Goal: Task Accomplishment & Management: Manage account settings

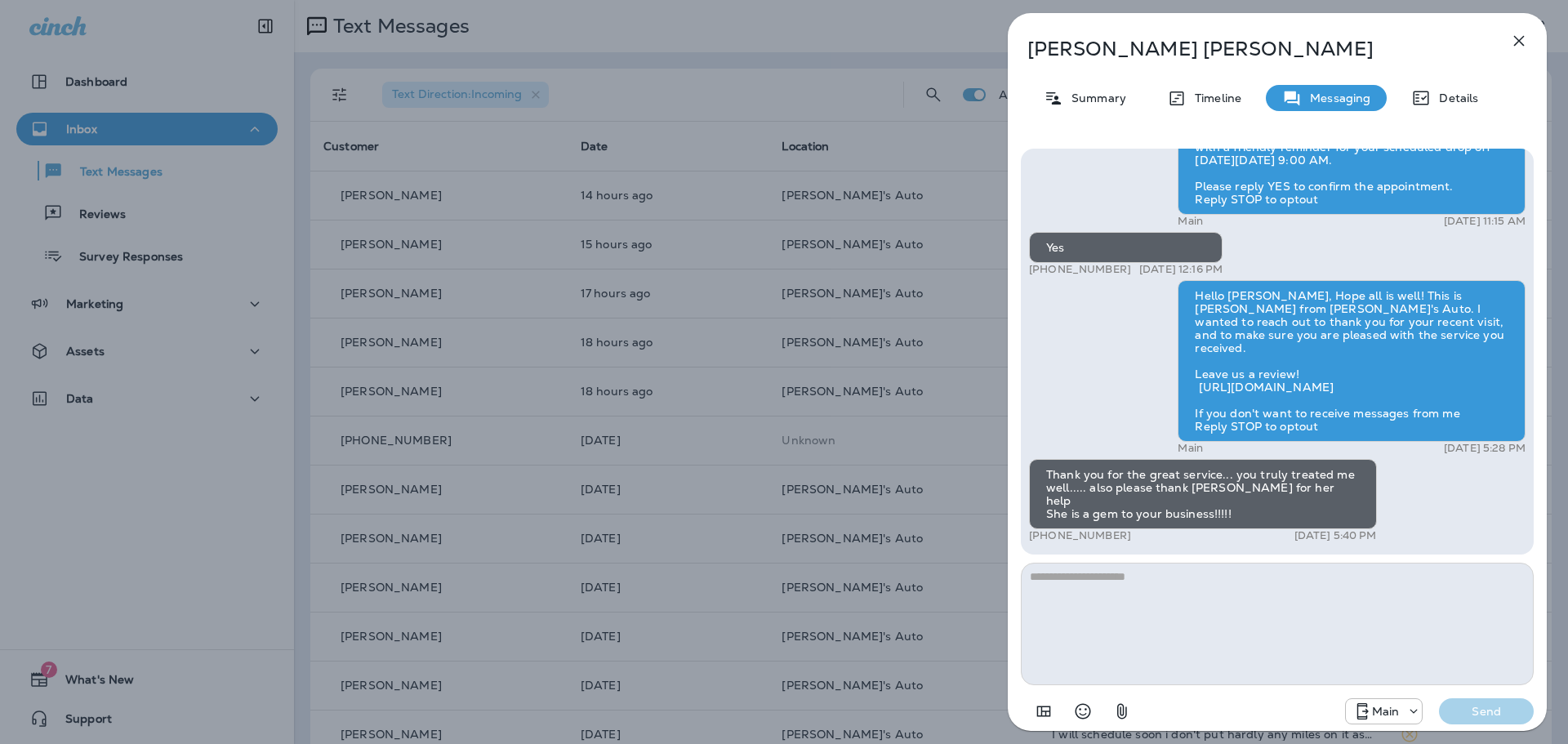
click at [1520, 40] on icon "button" at bounding box center [1519, 41] width 11 height 11
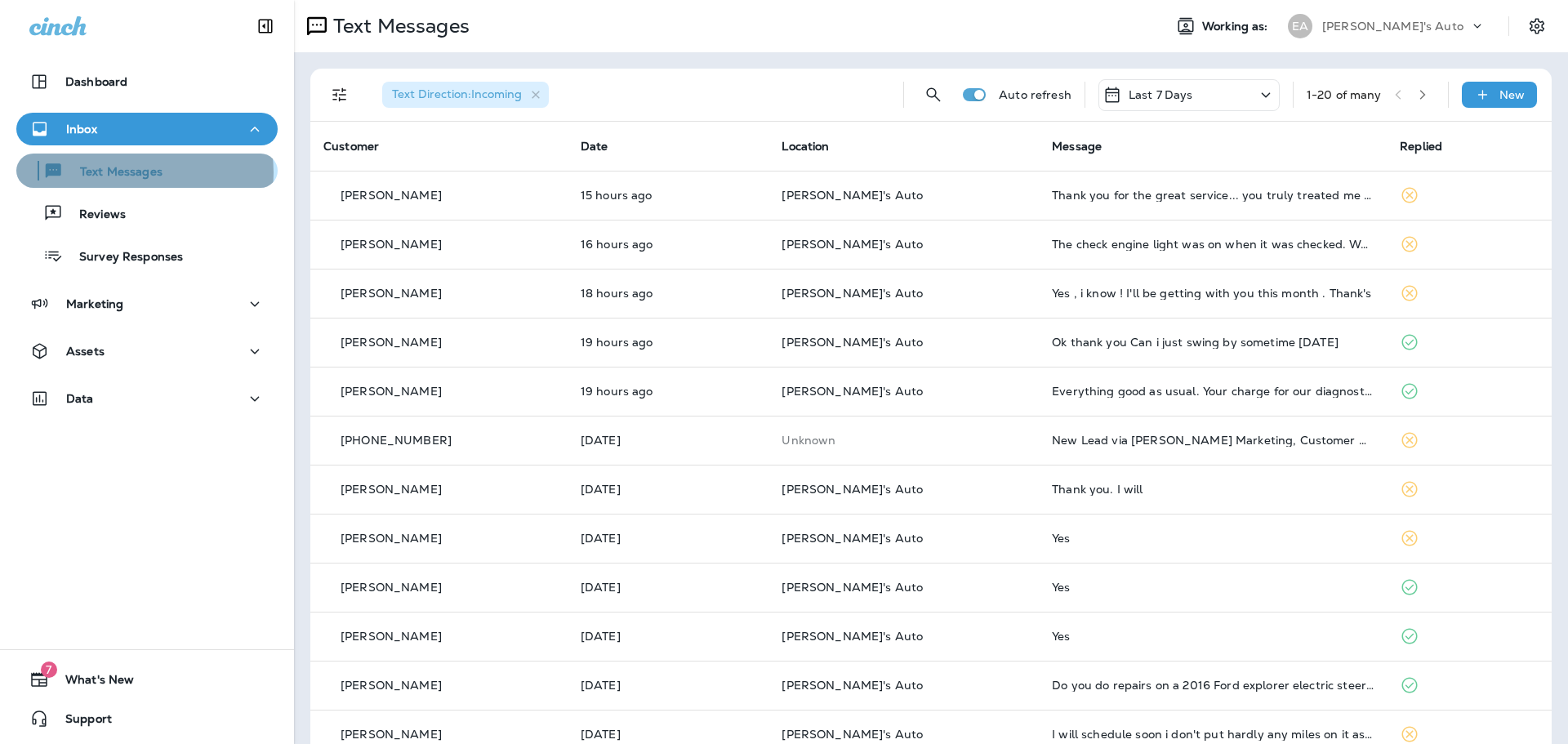
click at [143, 172] on p "Text Messages" at bounding box center [113, 173] width 98 height 15
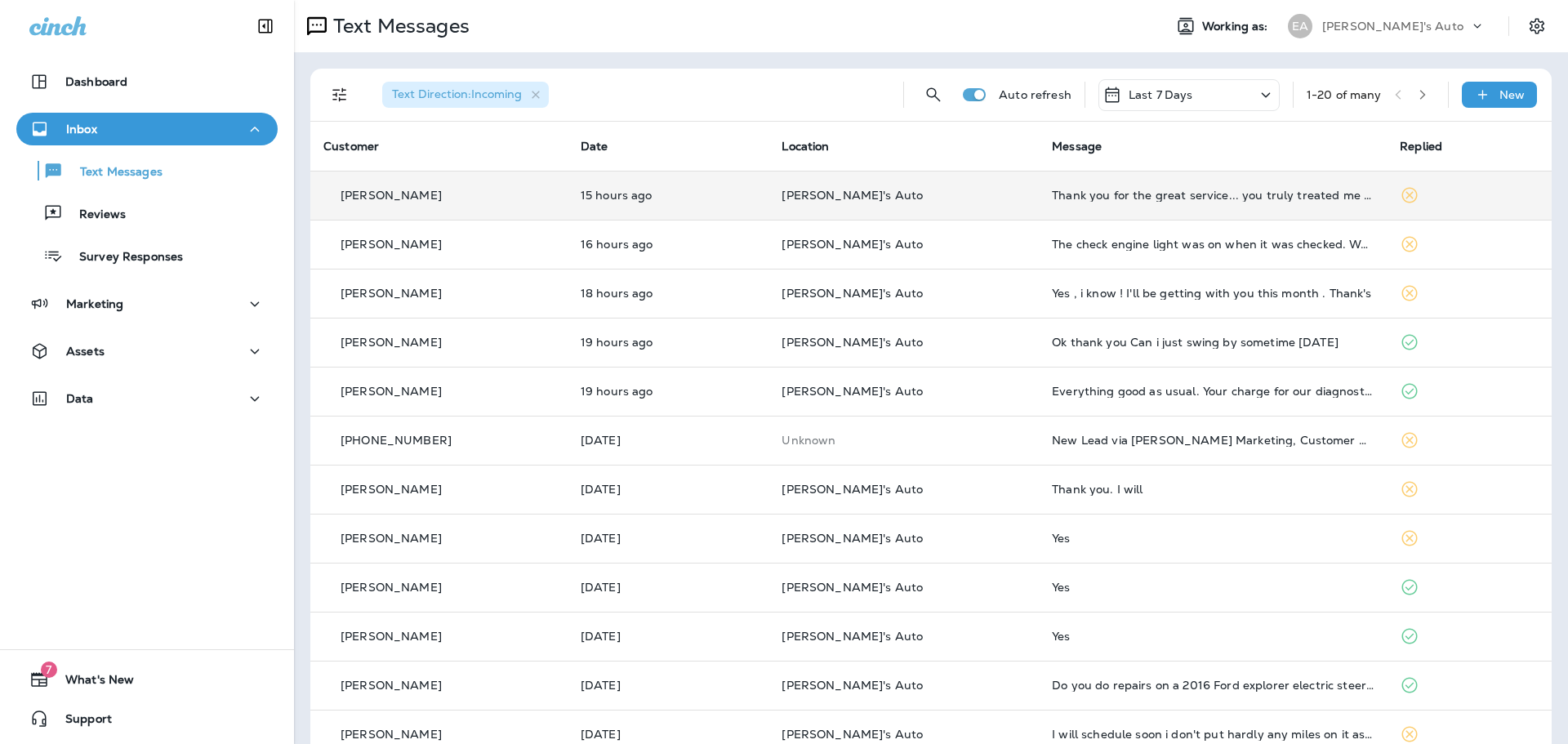
click at [713, 206] on td "15 hours ago" at bounding box center [668, 195] width 202 height 49
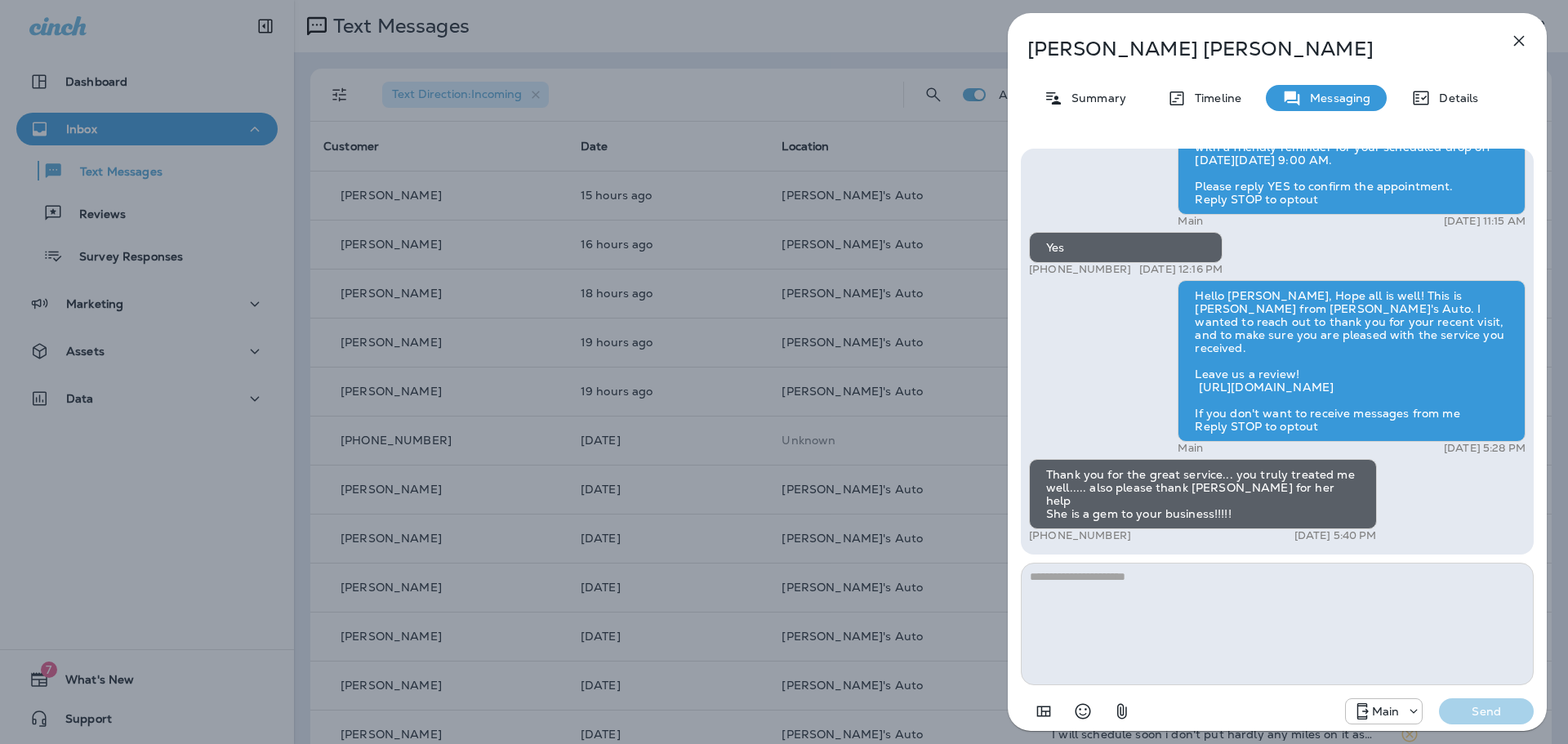
click at [1191, 585] on textarea at bounding box center [1277, 624] width 513 height 122
type textarea "*"
click at [1523, 43] on icon "button" at bounding box center [1518, 40] width 20 height 20
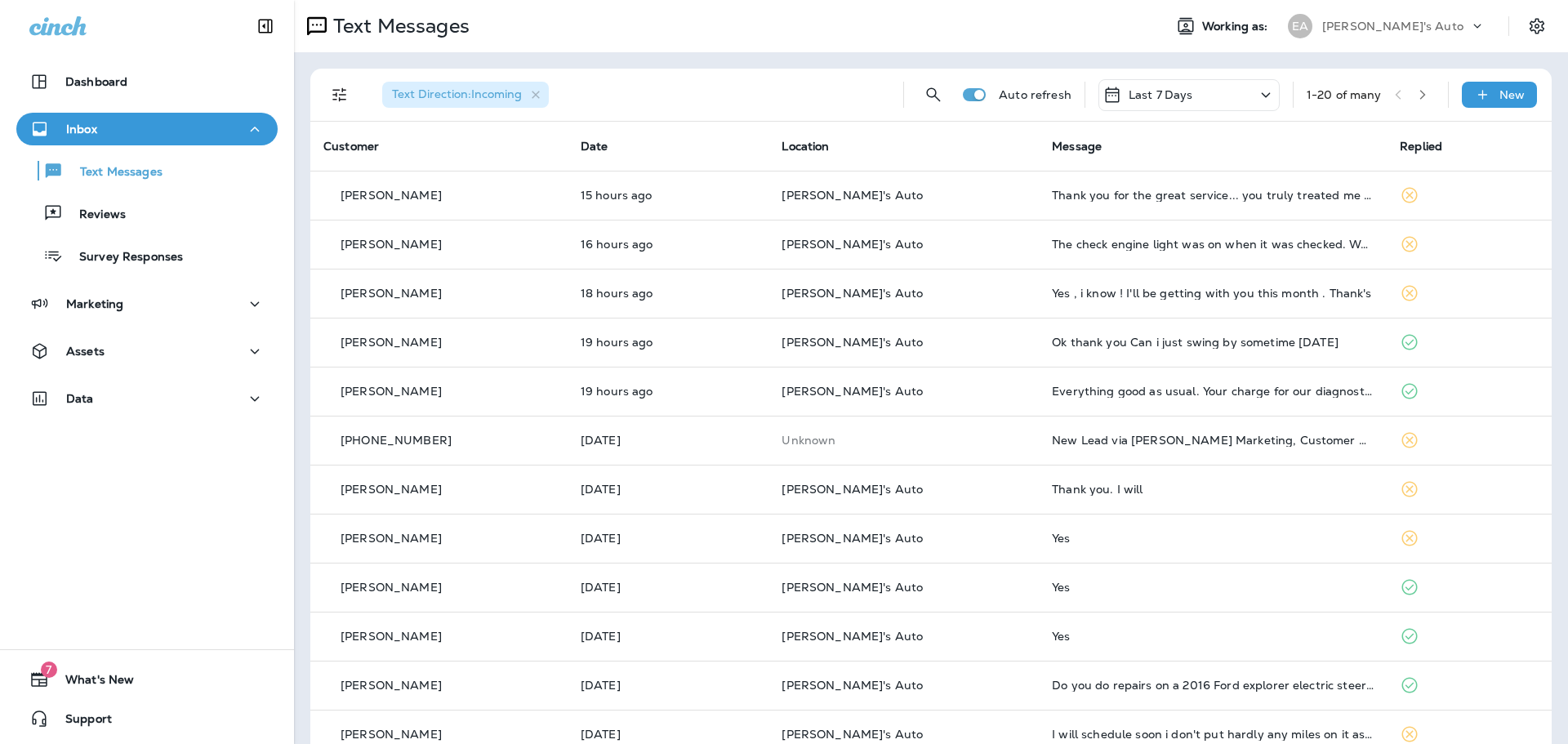
click at [108, 221] on p "Reviews" at bounding box center [95, 215] width 63 height 15
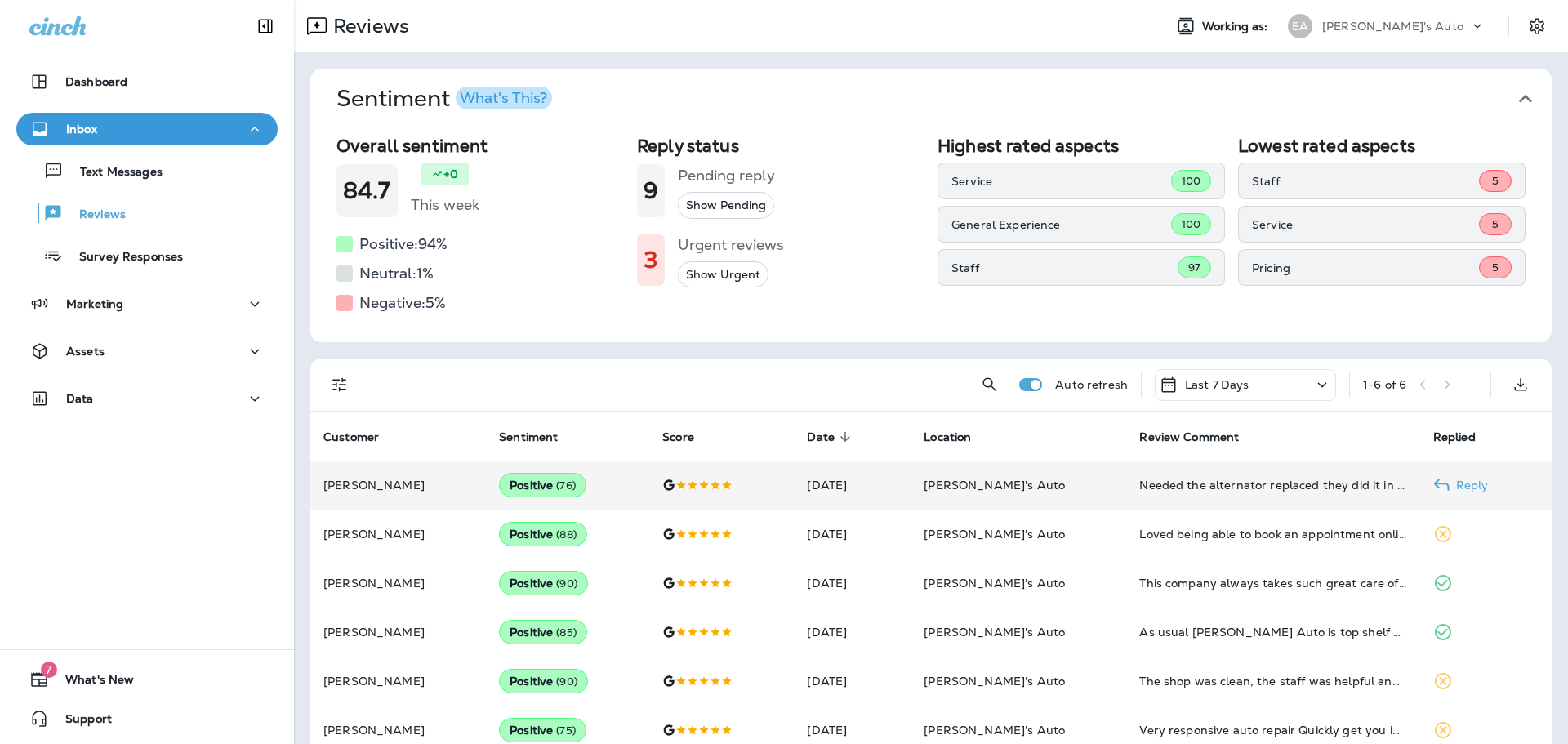
scroll to position [28, 0]
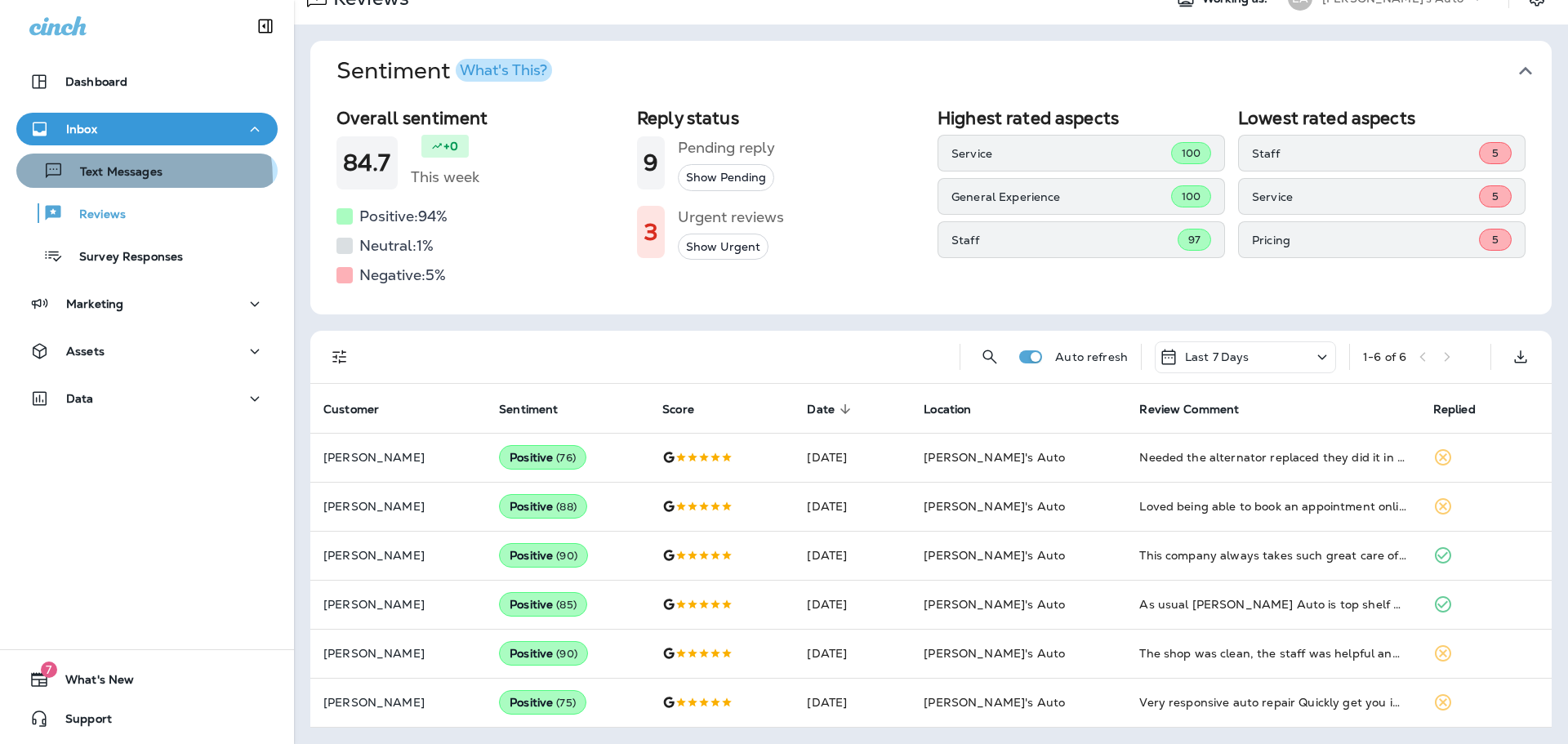
click at [108, 180] on p "Text Messages" at bounding box center [113, 173] width 98 height 15
